Goal: Find specific page/section: Find specific page/section

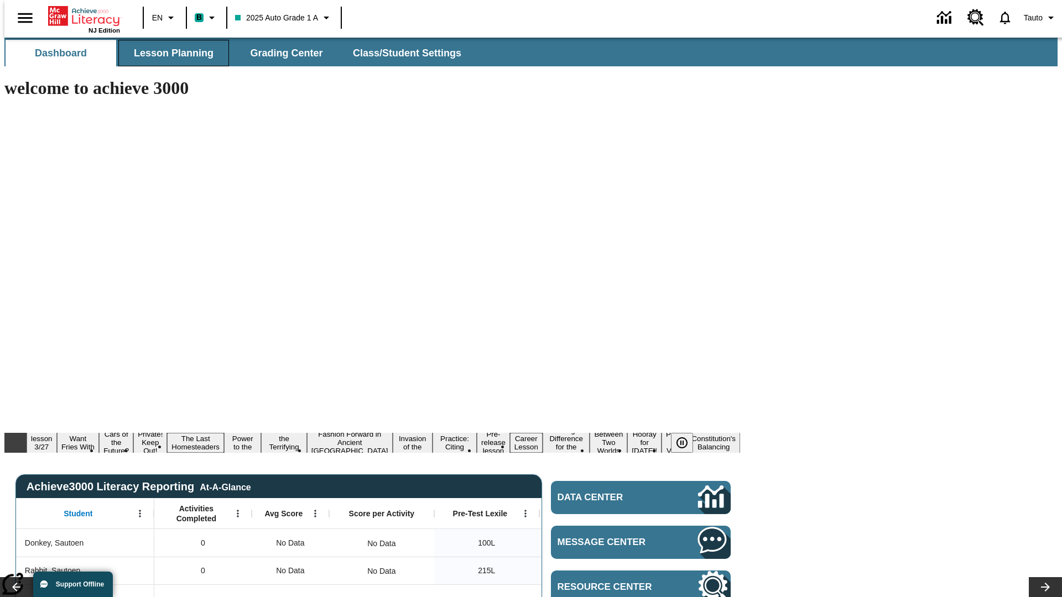
click at [169, 53] on span "Lesson Planning" at bounding box center [174, 53] width 80 height 13
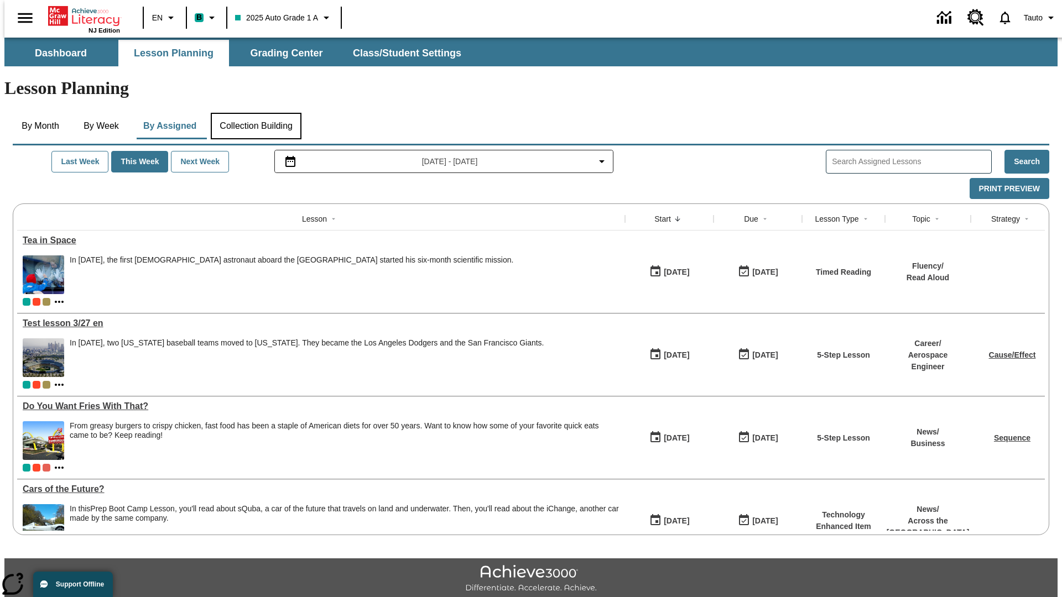
click at [255, 113] on button "Collection Building" at bounding box center [256, 126] width 91 height 27
